Goal: Task Accomplishment & Management: Use online tool/utility

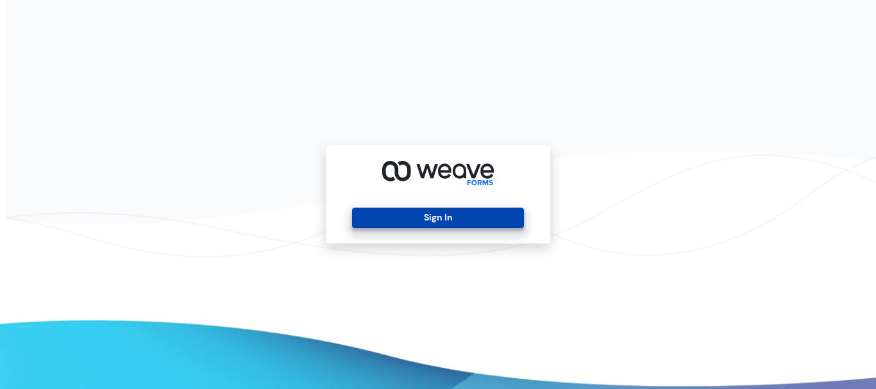
click at [418, 214] on button "Sign In" at bounding box center [437, 218] width 171 height 21
